Goal: Task Accomplishment & Management: Use online tool/utility

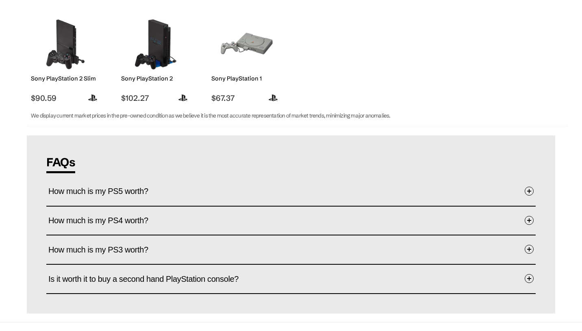
scroll to position [366, 0]
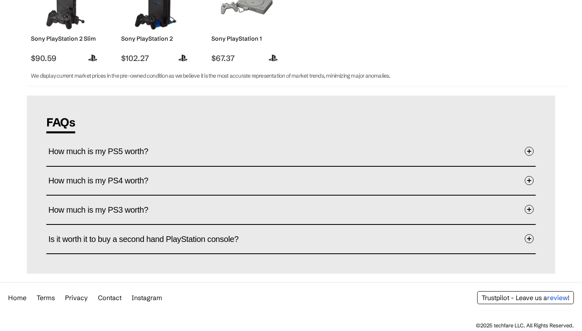
click at [163, 236] on span "Is it worth it to buy a second hand PlayStation console?" at bounding box center [149, 238] width 202 height 25
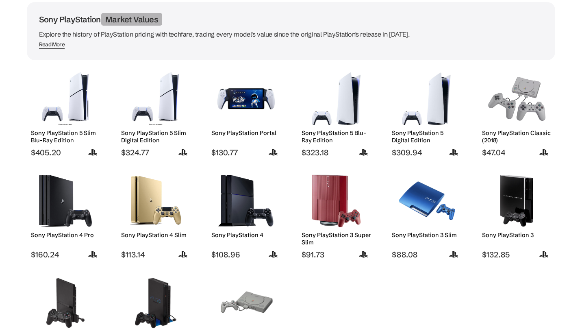
scroll to position [0, 0]
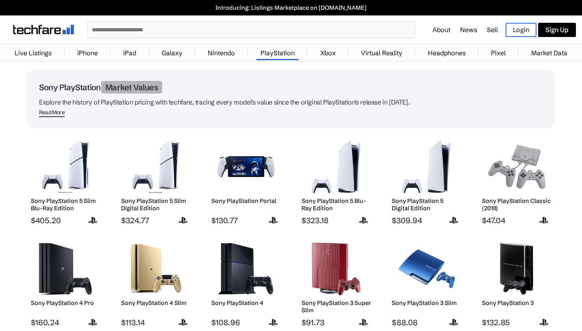
click at [491, 29] on link "Sell" at bounding box center [492, 30] width 11 height 8
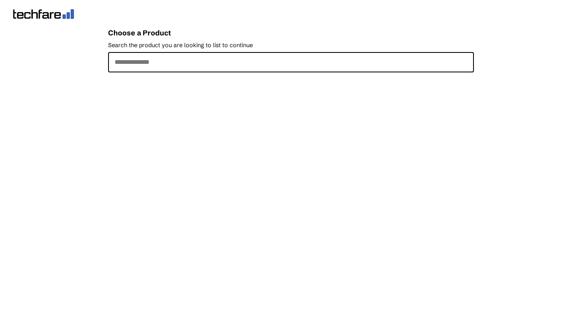
click at [171, 63] on input "Search the product you are looking to list to continue" at bounding box center [290, 62] width 365 height 20
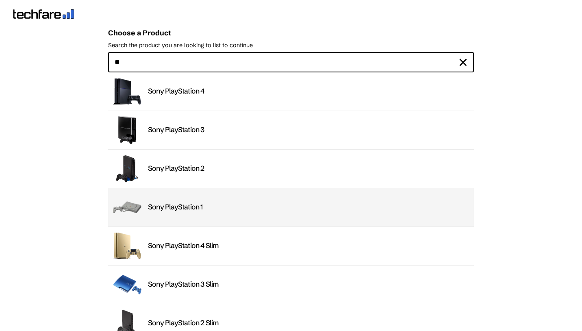
type input "**"
click at [176, 206] on div "Sony PlayStation 1" at bounding box center [308, 206] width 321 height 9
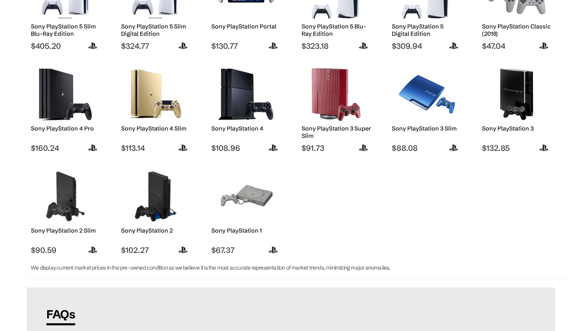
scroll to position [203, 0]
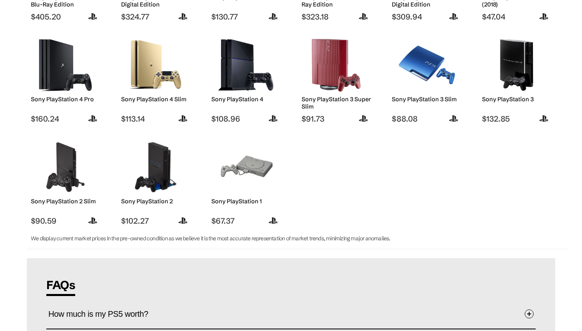
click at [239, 171] on img at bounding box center [245, 167] width 57 height 53
